Goal: Find specific fact: Find contact information

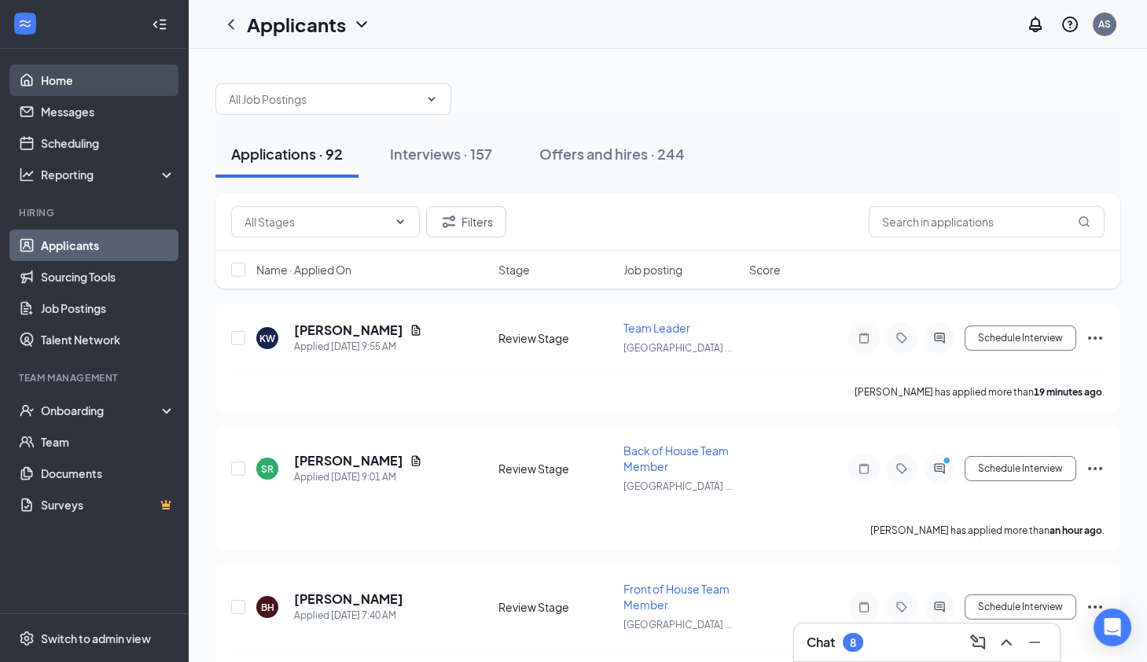
click at [80, 74] on link "Home" at bounding box center [108, 79] width 134 height 31
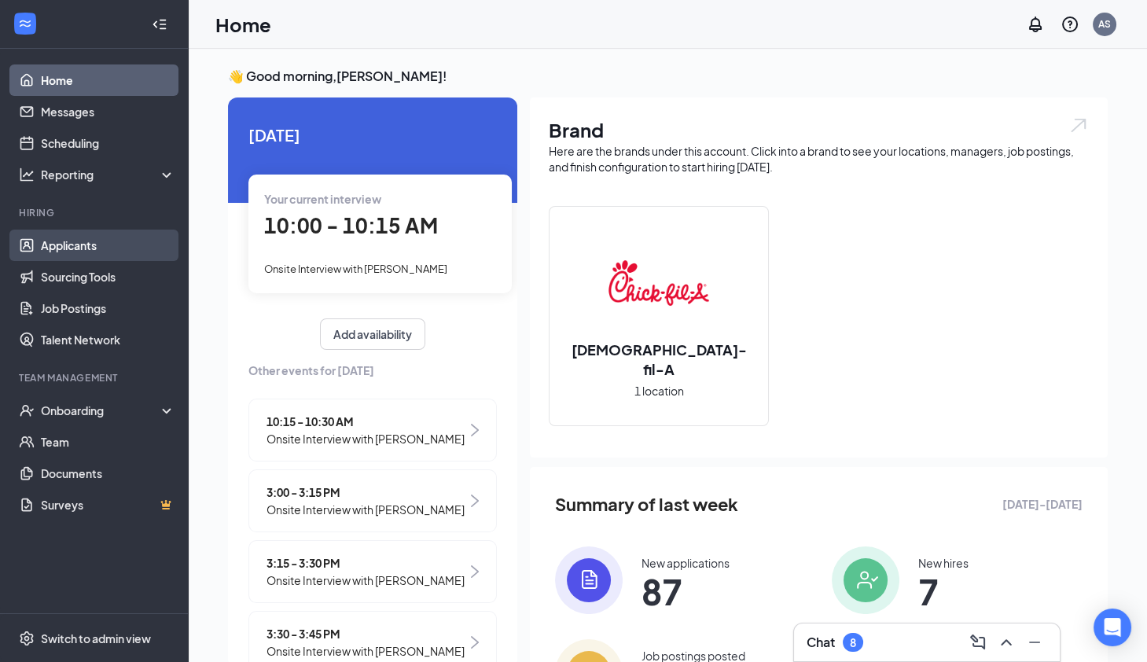
click at [76, 246] on link "Applicants" at bounding box center [108, 245] width 134 height 31
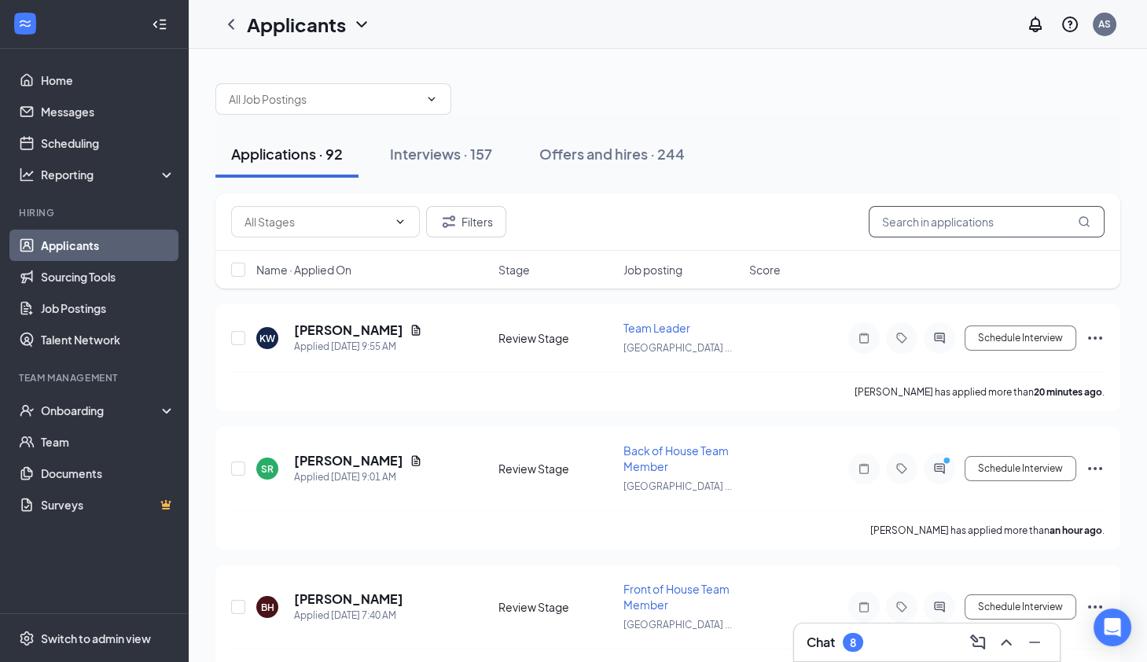
click at [938, 229] on input "text" at bounding box center [987, 221] width 236 height 31
click at [443, 142] on button "Interviews · 157" at bounding box center [441, 154] width 134 height 47
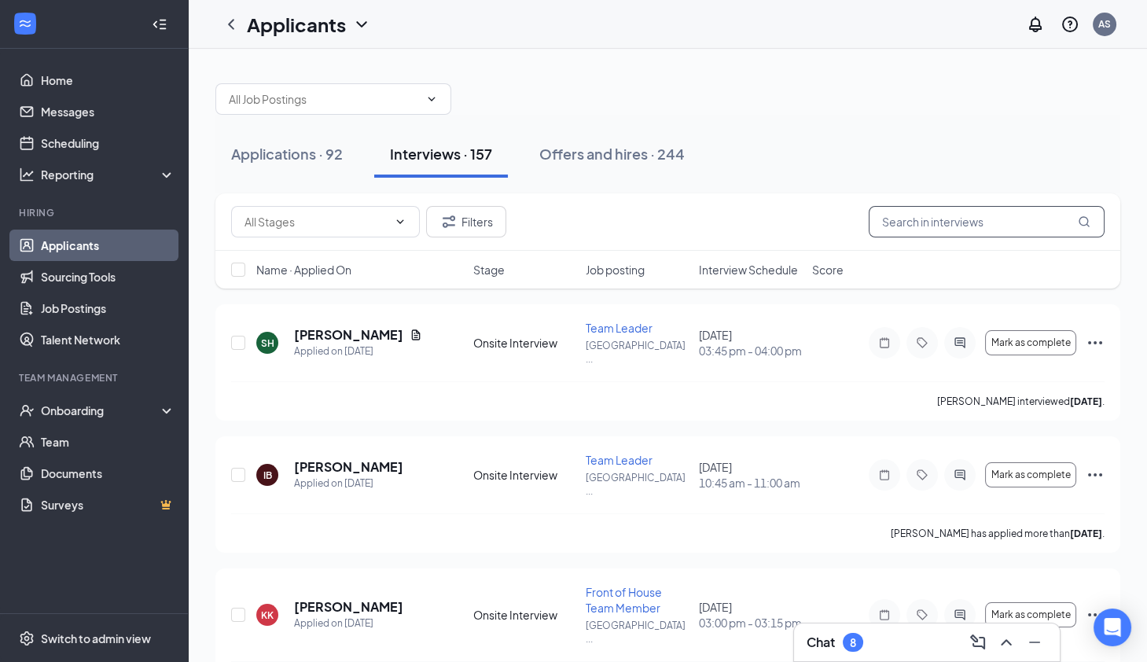
click at [915, 224] on input "text" at bounding box center [987, 221] width 236 height 31
paste input "T’[PERSON_NAME]"
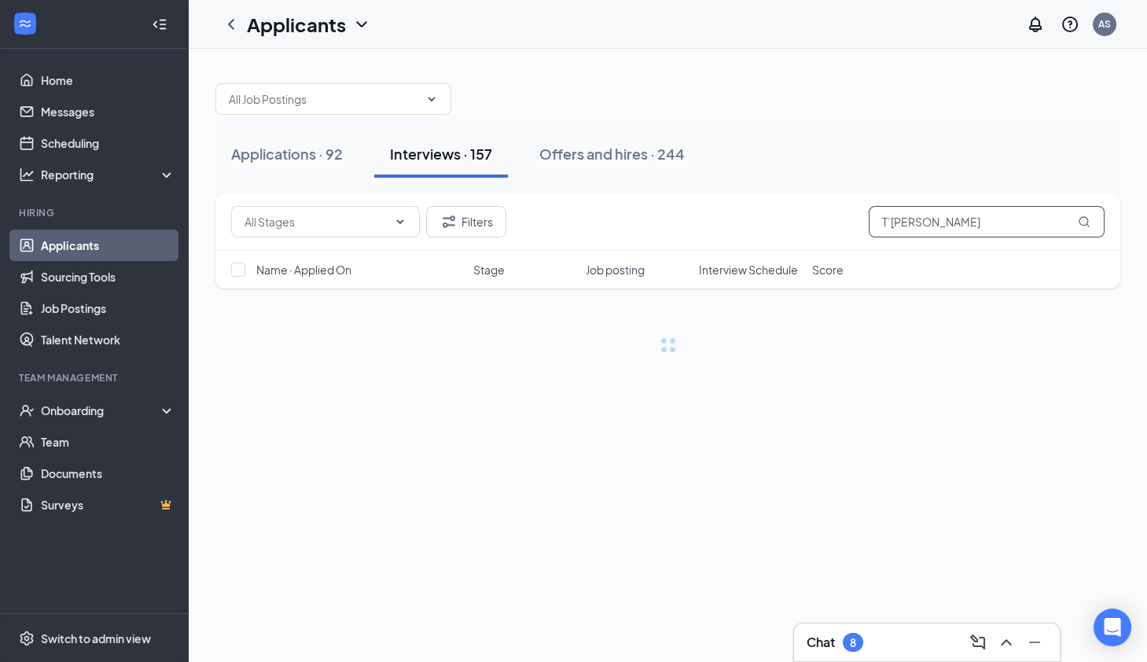
type input "T’[PERSON_NAME]"
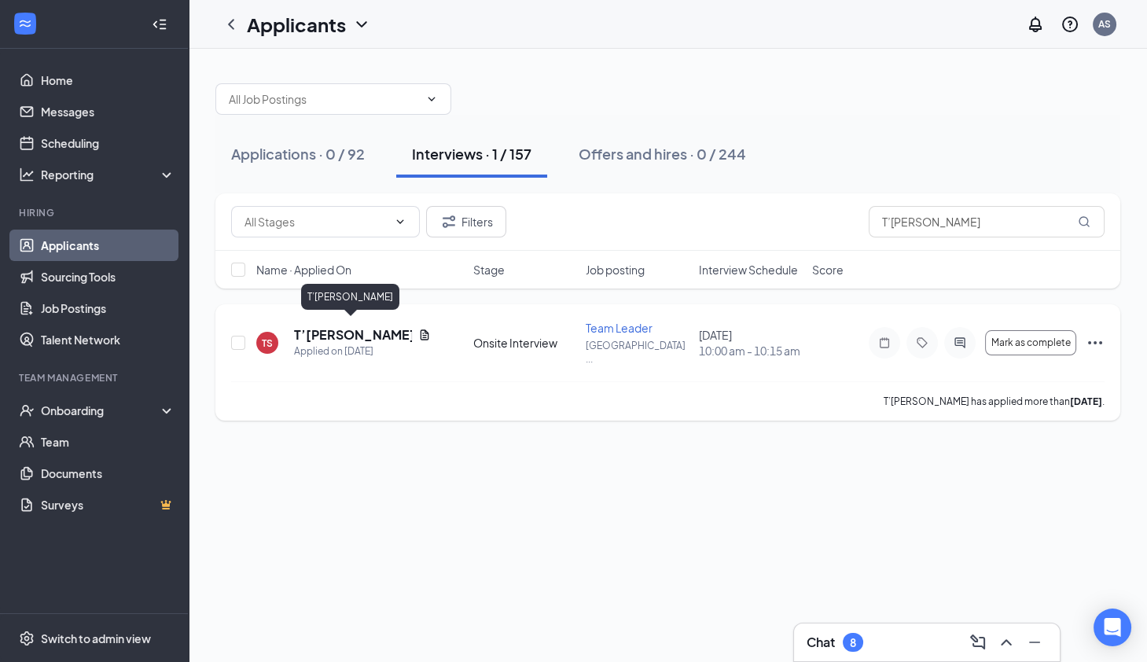
click at [335, 330] on h5 "T’[PERSON_NAME]" at bounding box center [353, 334] width 118 height 17
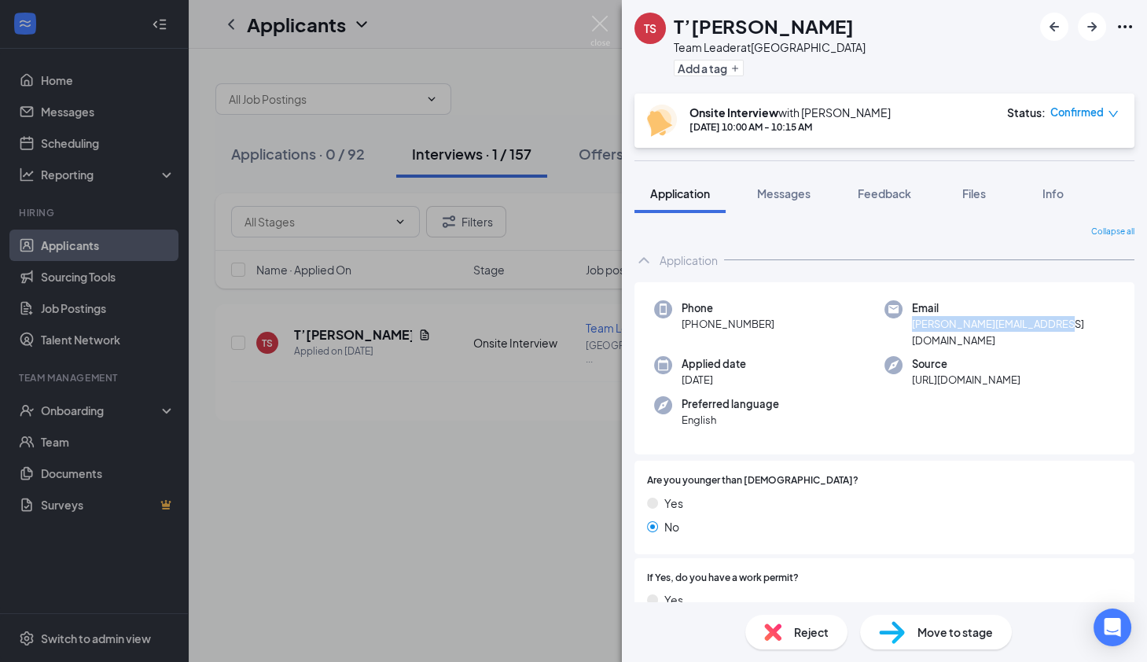
drag, startPoint x: 1073, startPoint y: 322, endPoint x: 907, endPoint y: 326, distance: 166.0
click at [907, 326] on div "Email [PERSON_NAME][EMAIL_ADDRESS][DOMAIN_NAME]" at bounding box center [999, 324] width 230 height 48
copy span "[PERSON_NAME][EMAIL_ADDRESS][DOMAIN_NAME]"
click at [602, 24] on img at bounding box center [600, 31] width 20 height 31
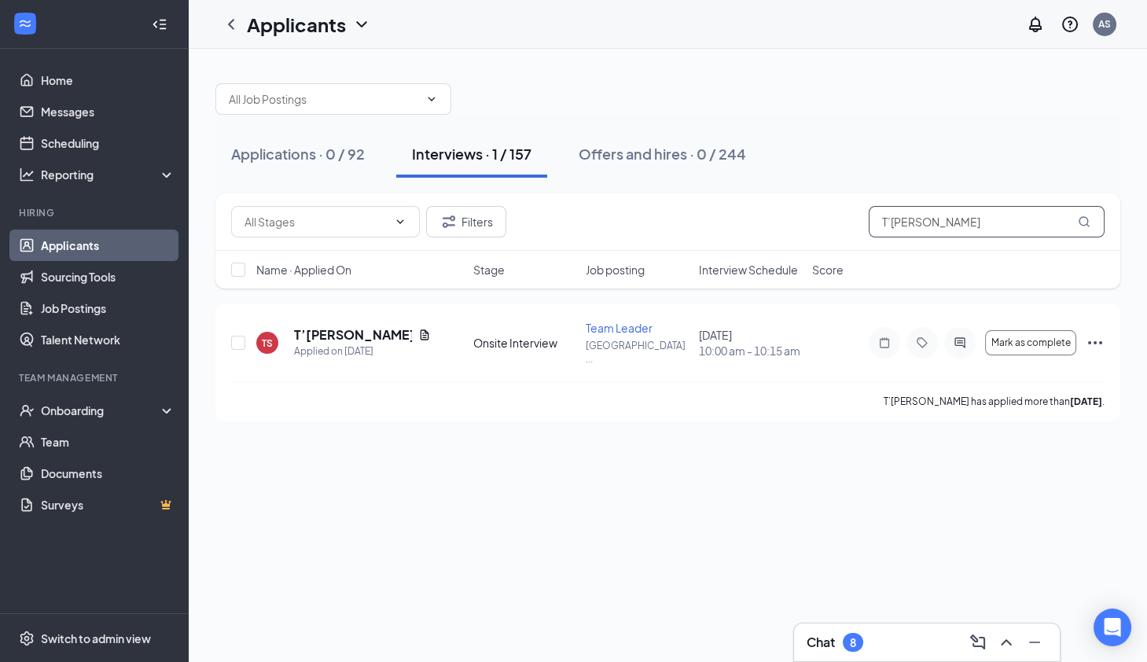
drag, startPoint x: 987, startPoint y: 229, endPoint x: 861, endPoint y: 220, distance: 126.9
click at [861, 220] on div "Filters T’[PERSON_NAME]" at bounding box center [667, 221] width 873 height 31
paste input "[PERSON_NAME]"
type input "[PERSON_NAME]"
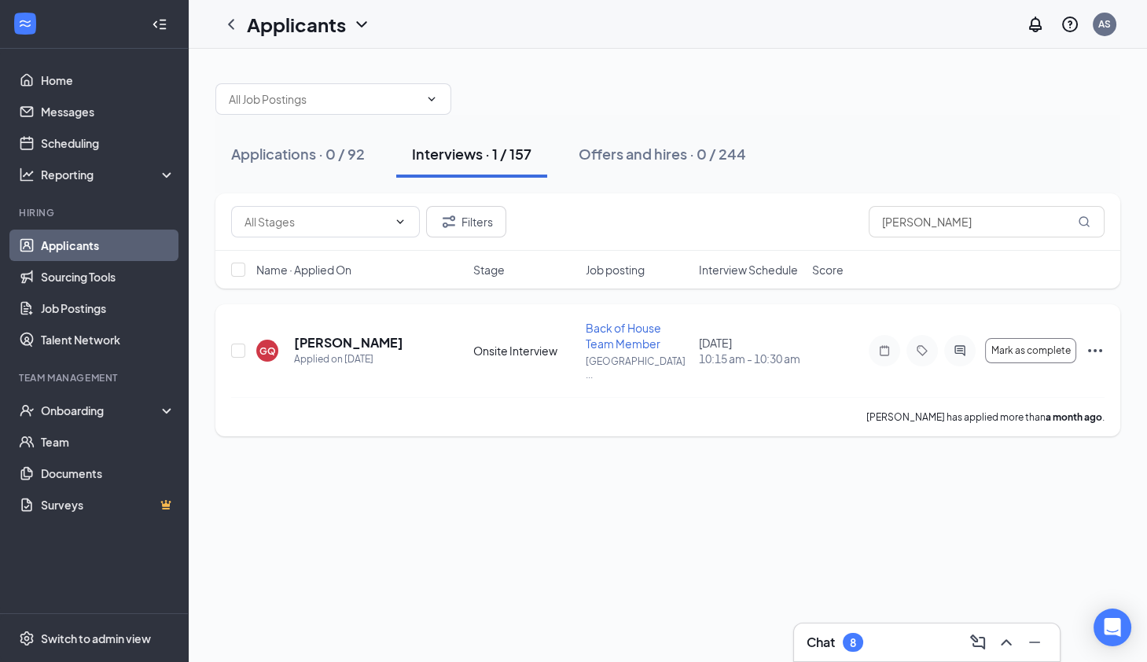
click at [1092, 342] on icon "Ellipses" at bounding box center [1095, 350] width 19 height 19
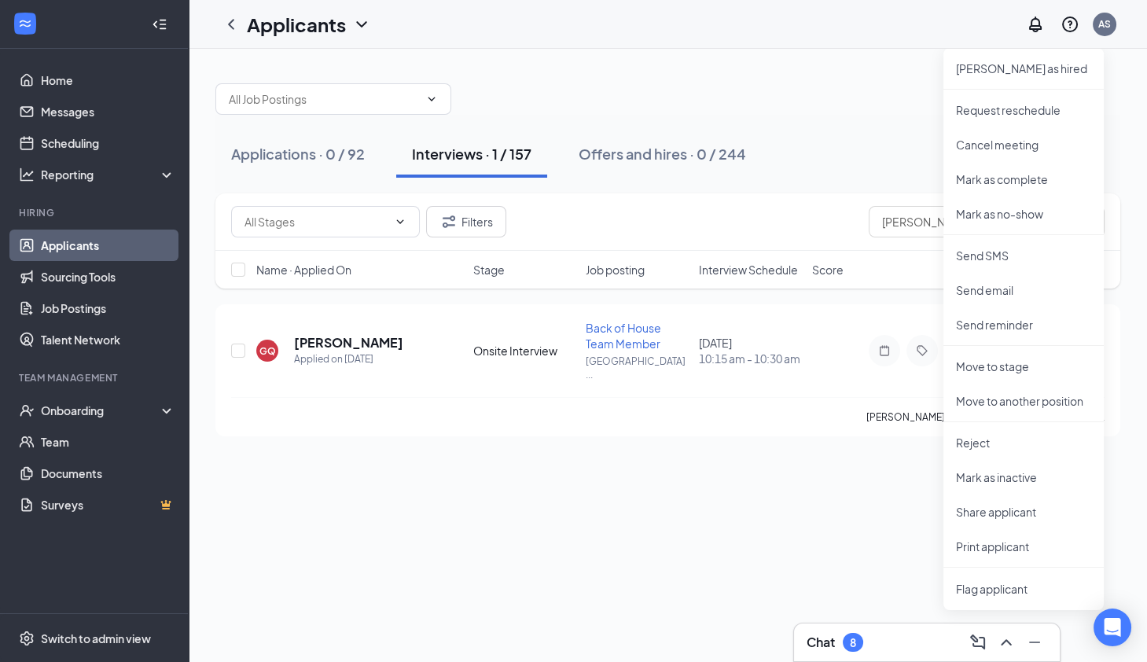
click at [704, 474] on div "Applications · 0 / 92 Interviews · 1 / 157 Offers and hires · 0 / 244 Filters […" at bounding box center [668, 355] width 958 height 613
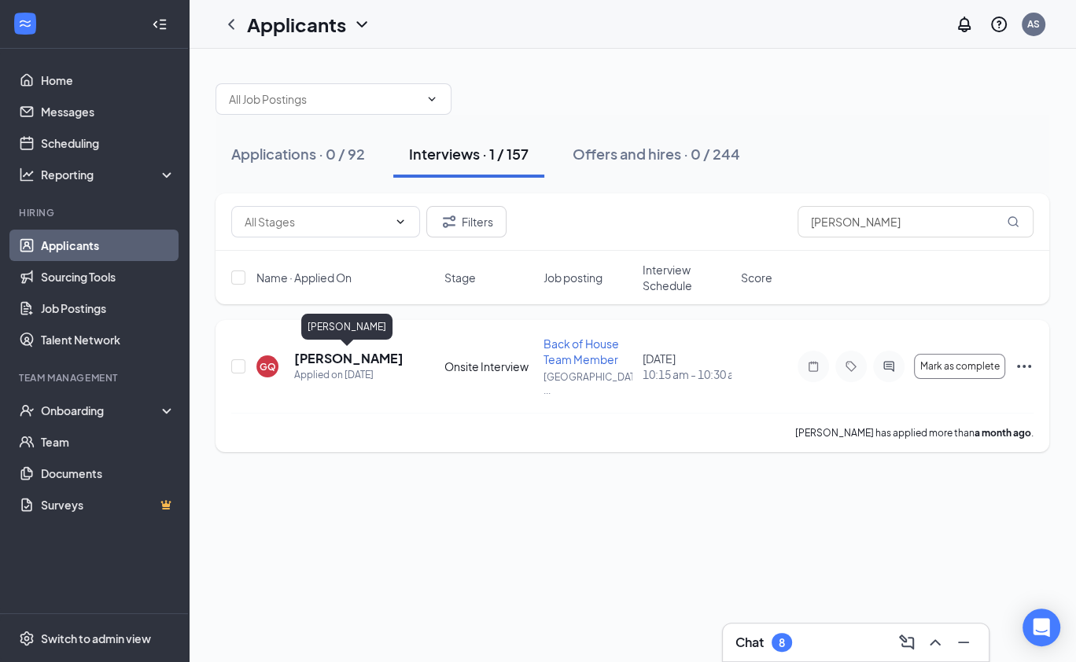
click at [326, 359] on h5 "[PERSON_NAME]" at bounding box center [348, 358] width 108 height 17
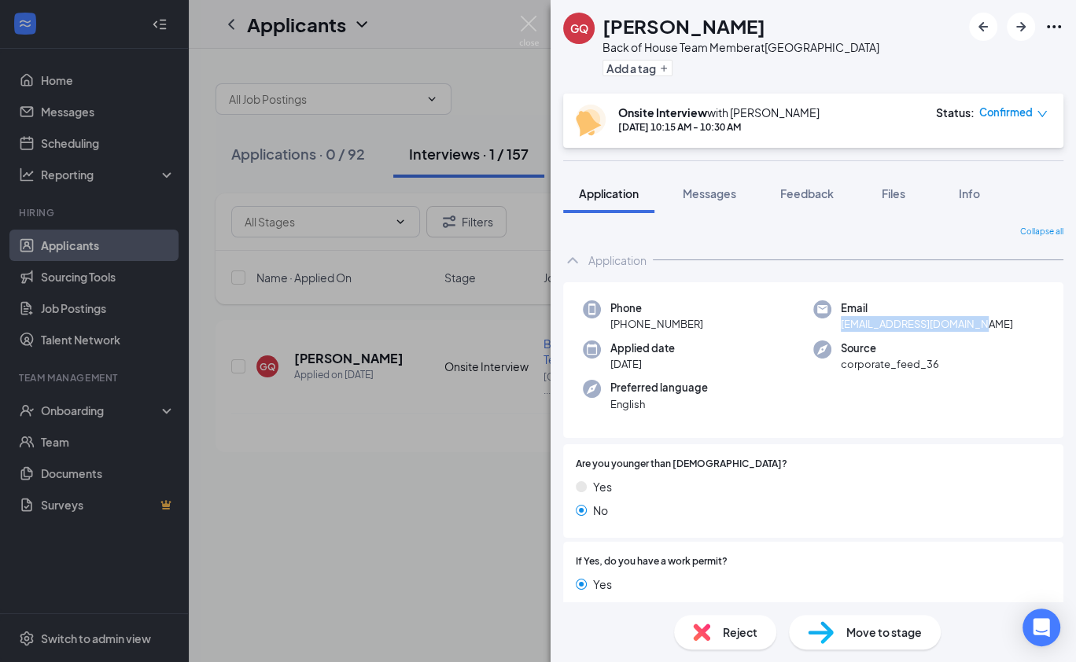
drag, startPoint x: 993, startPoint y: 323, endPoint x: 834, endPoint y: 325, distance: 158.8
click at [834, 325] on div "Email [EMAIL_ADDRESS][DOMAIN_NAME]" at bounding box center [928, 316] width 230 height 32
copy span "[EMAIL_ADDRESS][DOMAIN_NAME]"
click at [524, 17] on img at bounding box center [529, 31] width 20 height 31
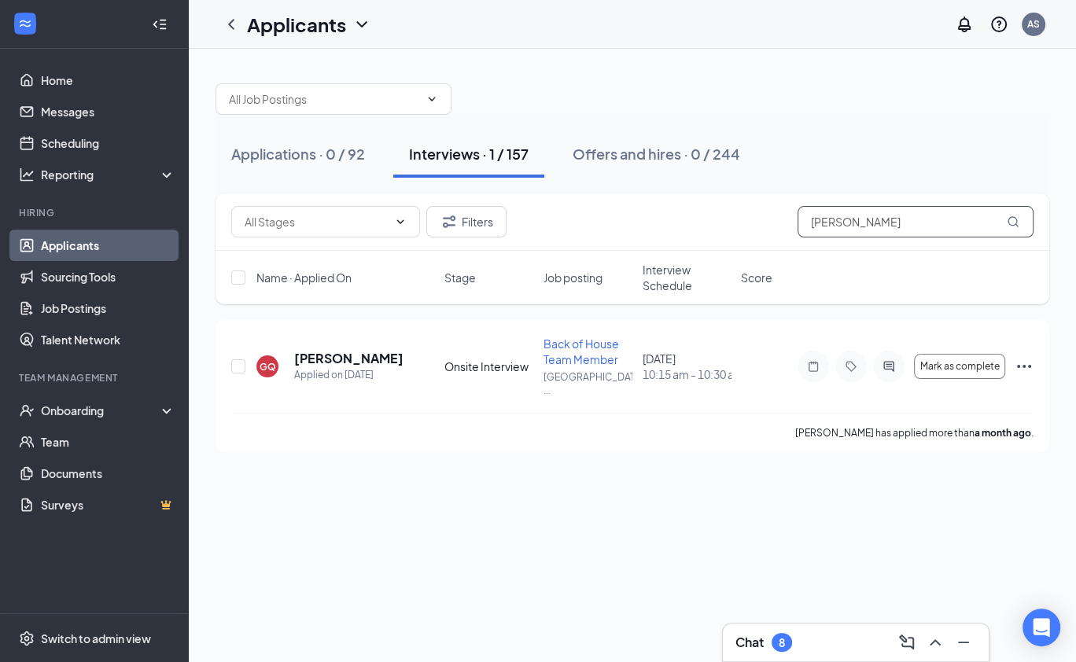
click at [911, 230] on input "[PERSON_NAME]" at bounding box center [915, 221] width 236 height 31
